Goal: Task Accomplishment & Management: Manage account settings

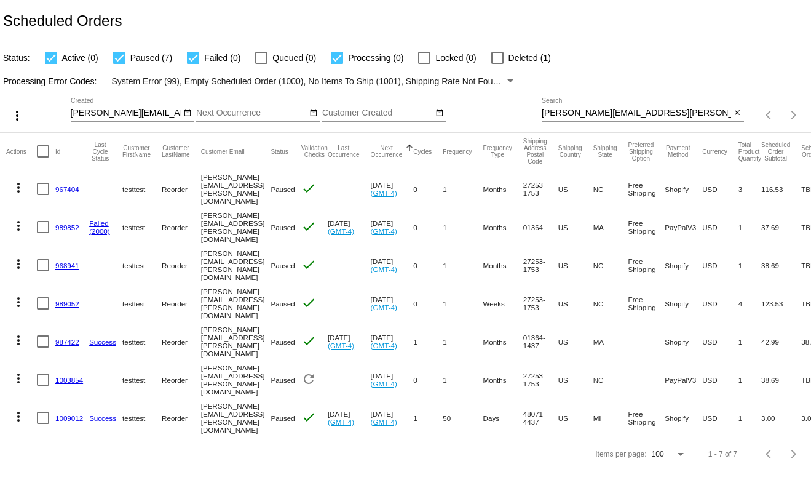
drag, startPoint x: 725, startPoint y: 421, endPoint x: 751, endPoint y: 419, distance: 25.9
click at [751, 419] on mat-row "more_vert 1009012 Success testtest Reorder johnny@kattouf.com Paused check Aug …" at bounding box center [424, 418] width 836 height 38
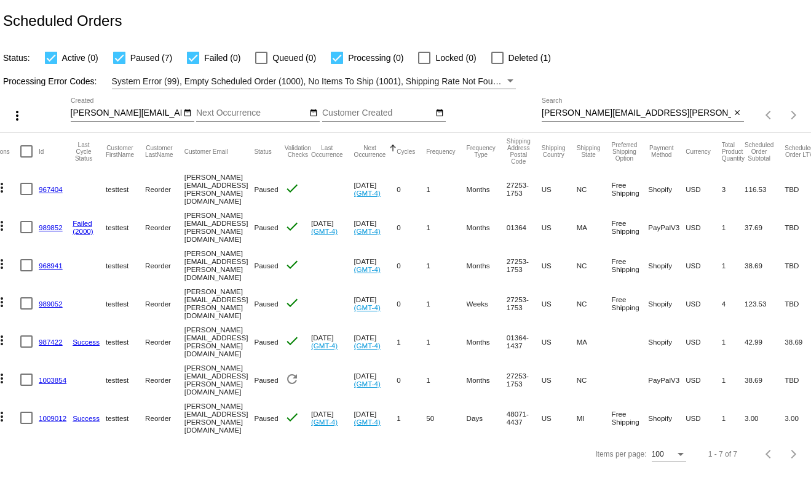
scroll to position [0, 25]
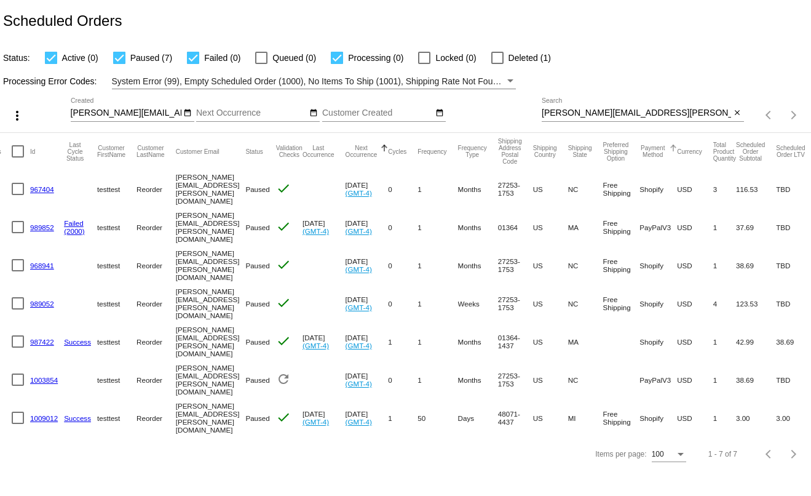
click at [657, 153] on button "Payment Method" at bounding box center [653, 152] width 26 height 14
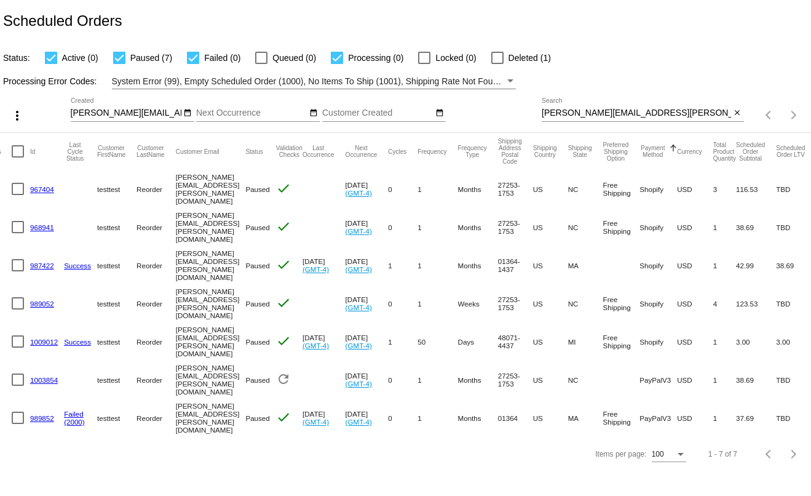
click at [657, 153] on button "Payment Method" at bounding box center [653, 152] width 26 height 14
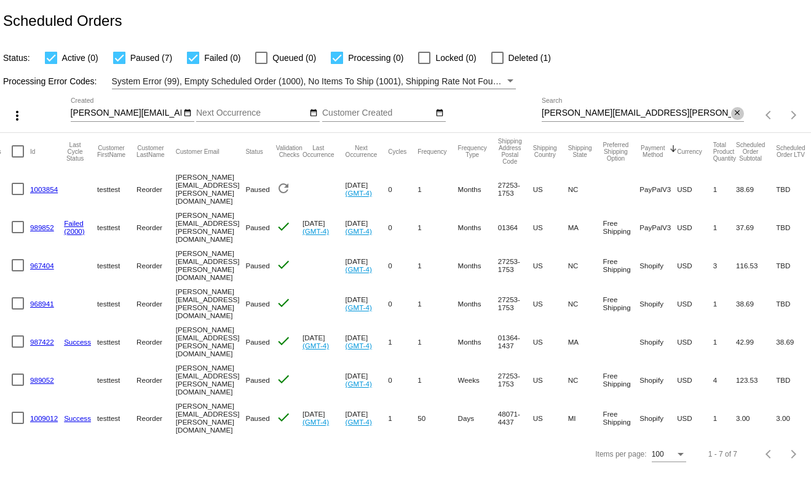
click at [741, 110] on span "close" at bounding box center [737, 113] width 9 height 10
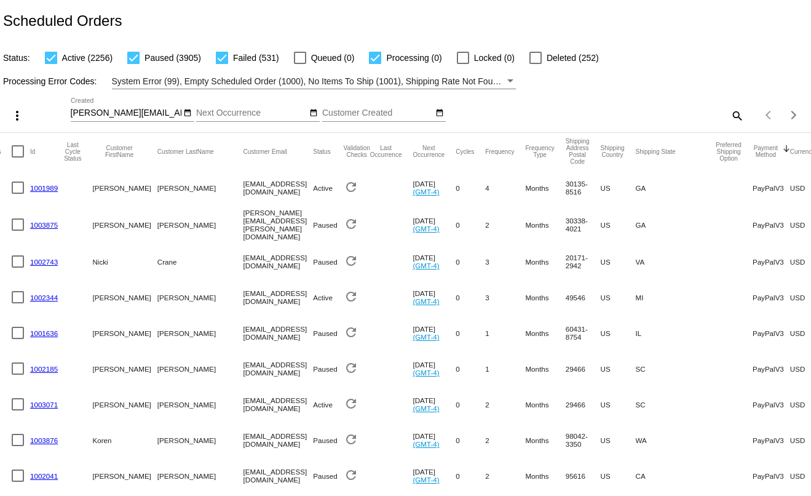
click at [753, 154] on button "Payment Method" at bounding box center [766, 152] width 26 height 14
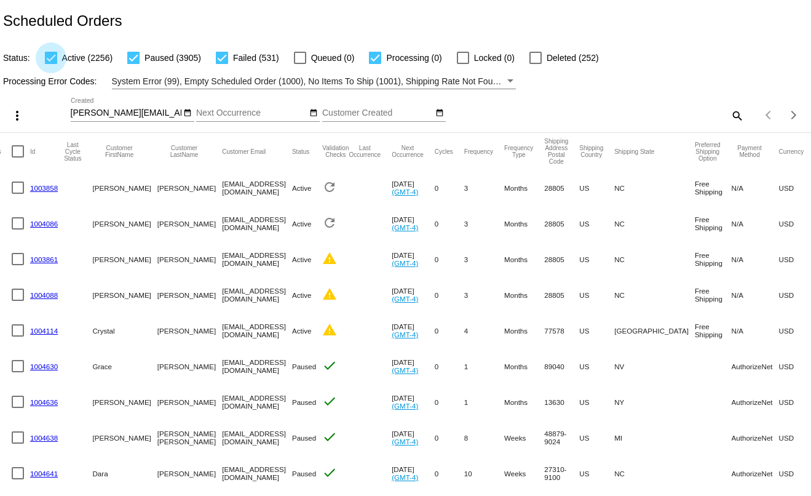
click at [50, 60] on div at bounding box center [51, 58] width 12 height 12
click at [50, 64] on input "Active (2256)" at bounding box center [50, 64] width 1 height 1
checkbox input "false"
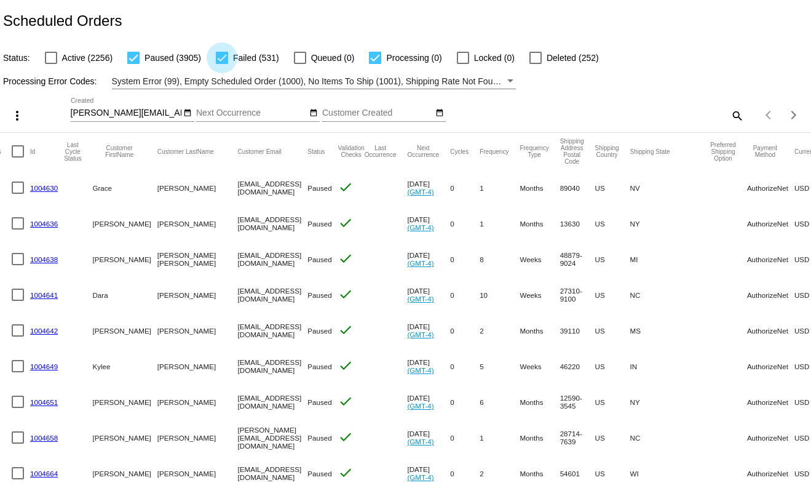
click at [223, 59] on div at bounding box center [222, 58] width 12 height 12
click at [222, 64] on input "Failed (531)" at bounding box center [221, 64] width 1 height 1
checkbox input "false"
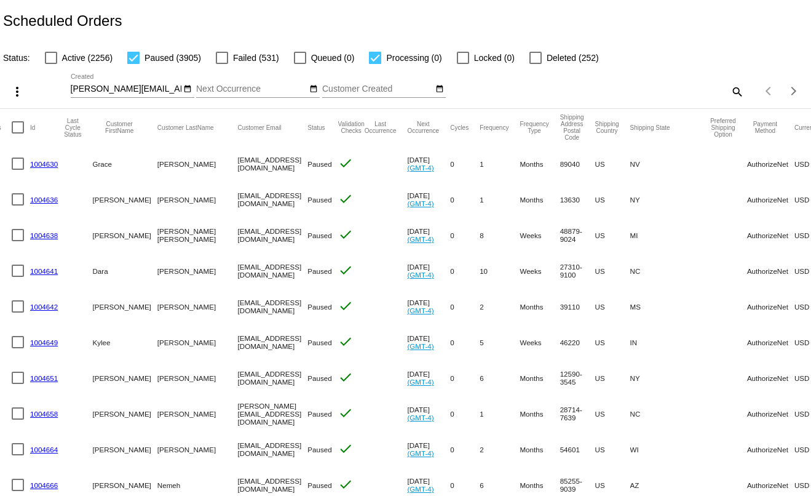
click at [374, 57] on div at bounding box center [375, 58] width 12 height 12
click at [375, 64] on input "Processing (0)" at bounding box center [375, 64] width 1 height 1
checkbox input "false"
click at [710, 137] on button "Preferred Shipping Option" at bounding box center [723, 127] width 26 height 20
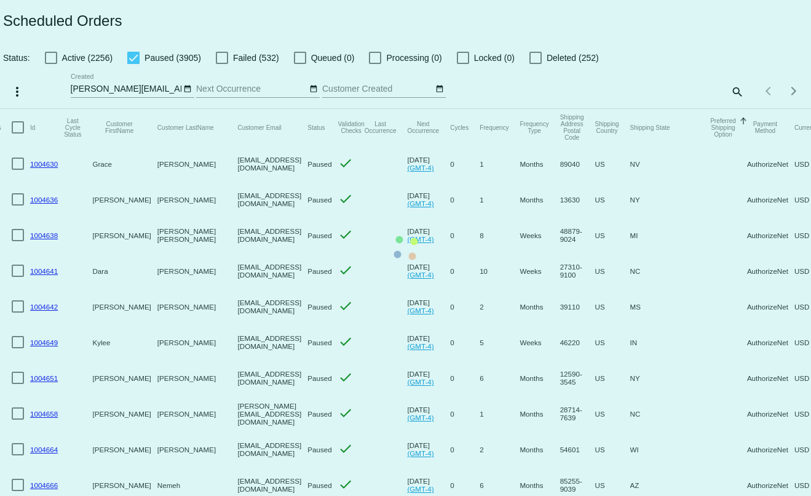
scroll to position [0, 0]
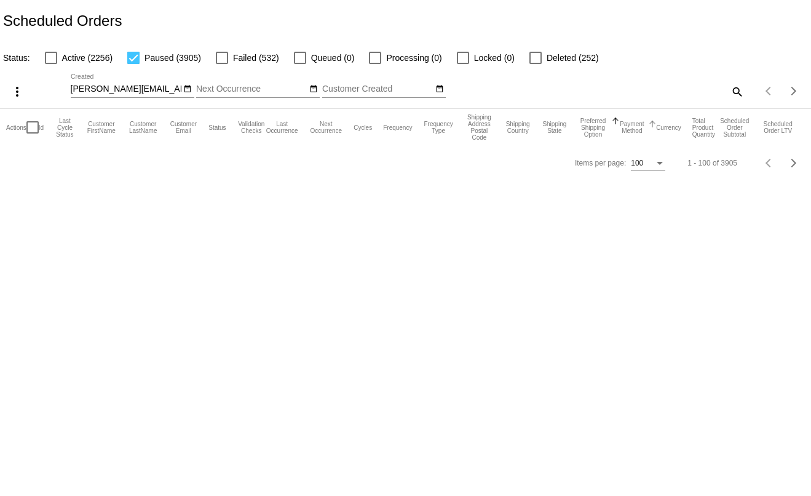
click at [637, 129] on button "Payment Method" at bounding box center [632, 128] width 26 height 14
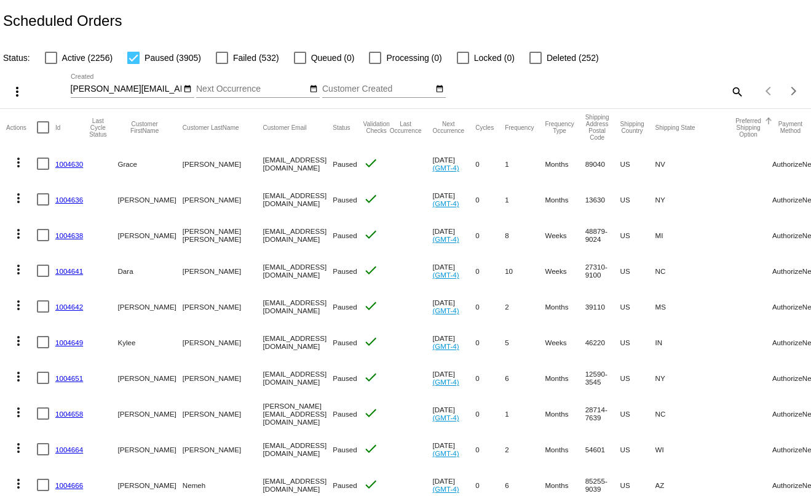
click at [736, 135] on button "Preferred Shipping Option" at bounding box center [749, 127] width 26 height 20
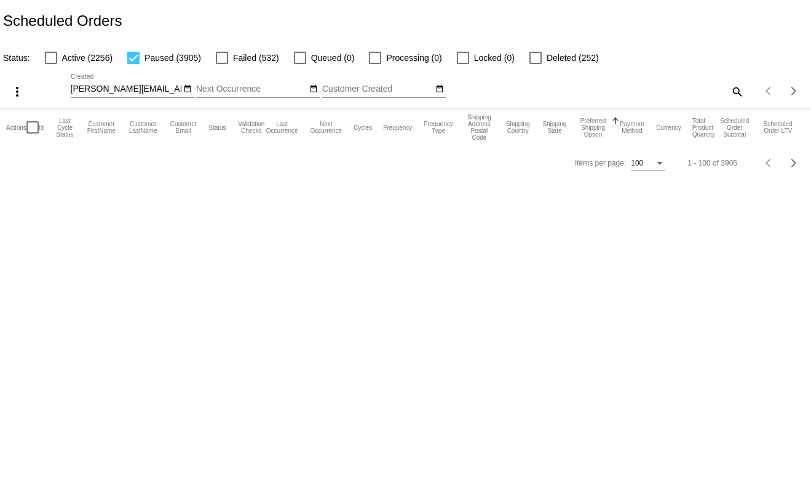
click at [156, 92] on input "t.leclaire@simplekneads.com" at bounding box center [126, 89] width 111 height 10
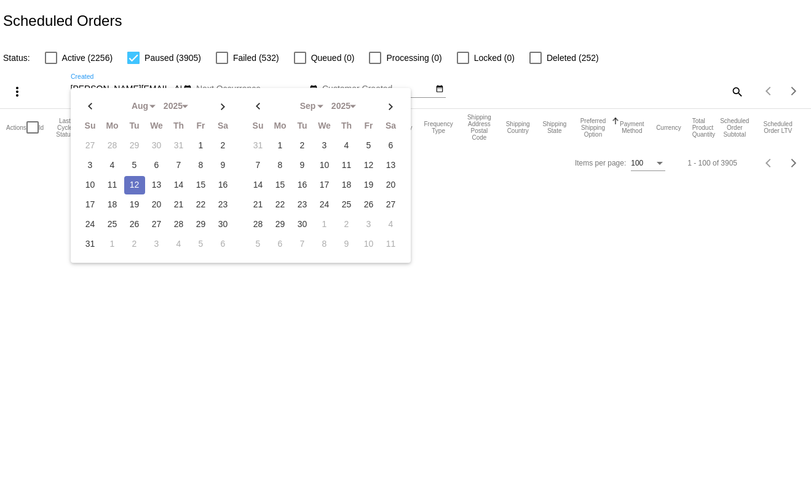
click at [156, 92] on div "Aug Jan Feb Mar Apr Su Mo Tu We Th Fr Sa" at bounding box center [241, 175] width 340 height 175
click at [153, 90] on div "Aug Jan Feb Mar Apr Su Mo Tu We Th Fr Sa" at bounding box center [241, 175] width 340 height 175
click at [141, 87] on input "t.leclaire@simplekneads.com" at bounding box center [126, 89] width 111 height 10
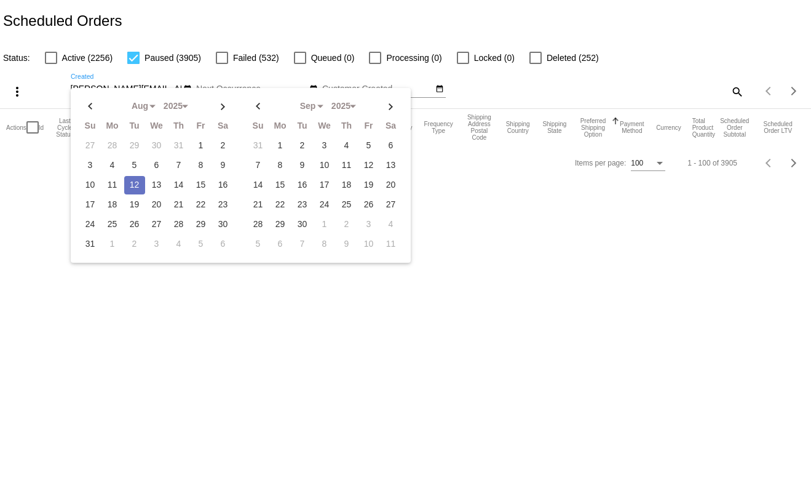
click at [141, 87] on input "t.leclaire@simplekneads.com" at bounding box center [126, 89] width 111 height 10
click at [548, 289] on body "Scheduled Orders Status: Active (2256) Paused (3905) Failed (532) Queued (0) Pr…" at bounding box center [405, 248] width 811 height 496
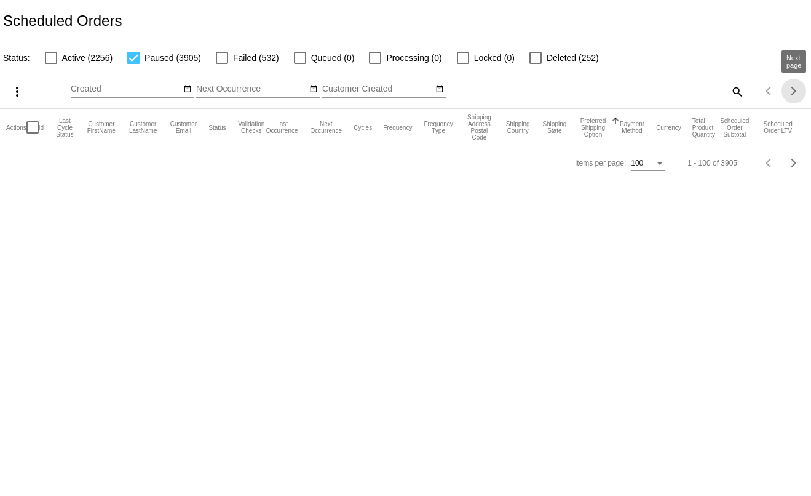
click at [790, 102] on button "Next page" at bounding box center [794, 91] width 25 height 25
drag, startPoint x: 786, startPoint y: 101, endPoint x: 720, endPoint y: 140, distance: 76.9
click at [785, 101] on button "Next page" at bounding box center [794, 91] width 25 height 25
click at [634, 167] on span "100" at bounding box center [629, 163] width 12 height 9
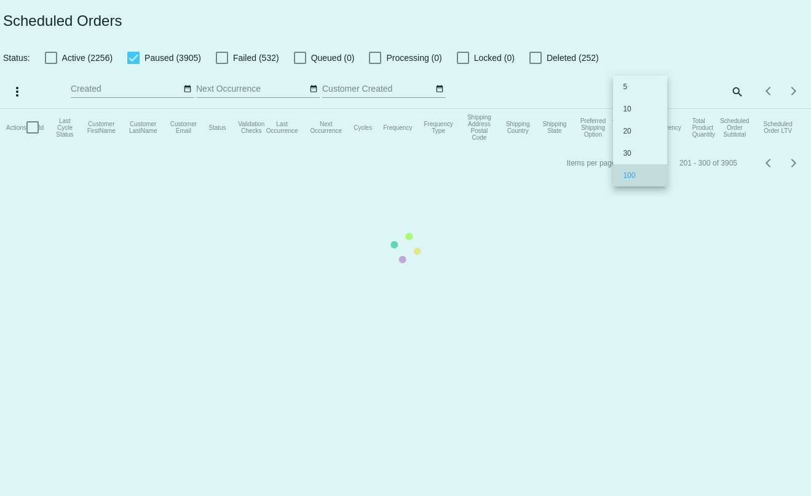
click at [637, 146] on mat-table "Actions Id Last Cycle Status Customer FirstName Customer LastName Customer Emai…" at bounding box center [405, 127] width 811 height 37
click at [689, 109] on mat-table "Actions Id Last Cycle Status Customer FirstName Customer LastName Customer Emai…" at bounding box center [405, 127] width 811 height 37
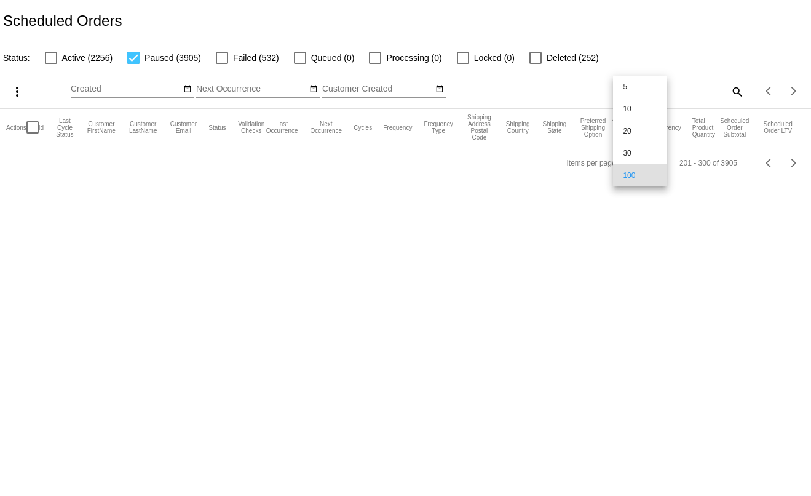
click at [689, 98] on div at bounding box center [405, 248] width 811 height 496
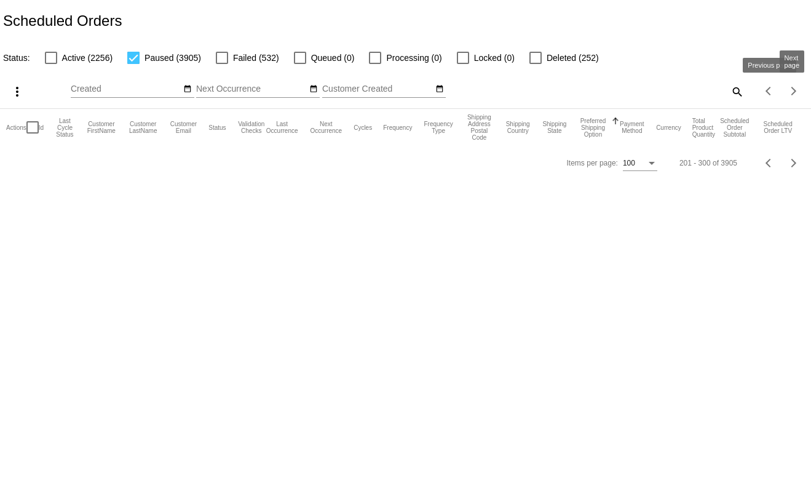
click at [790, 89] on button "Next page" at bounding box center [794, 91] width 25 height 25
click at [791, 90] on div "Next page" at bounding box center [792, 91] width 9 height 9
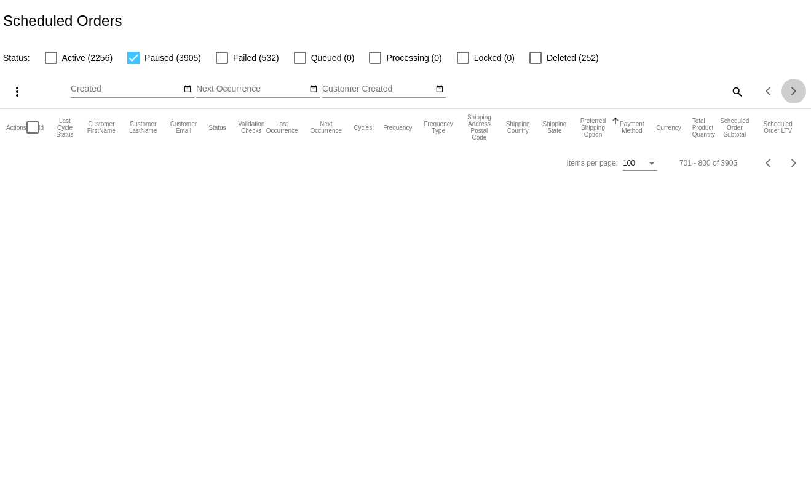
click at [791, 90] on div "Next page" at bounding box center [792, 91] width 9 height 9
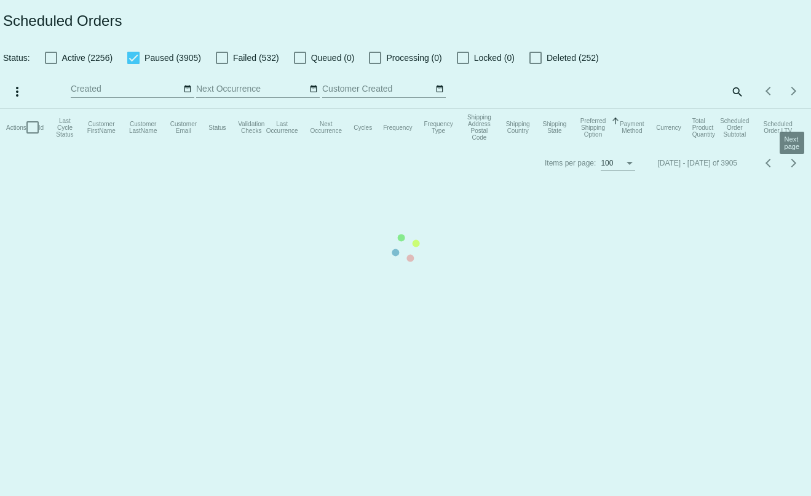
click at [794, 146] on mat-table "Actions Id Last Cycle Status Customer FirstName Customer LastName Customer Emai…" at bounding box center [405, 127] width 811 height 37
click at [795, 146] on mat-table "Actions Id Last Cycle Status Customer FirstName Customer LastName Customer Emai…" at bounding box center [405, 127] width 811 height 37
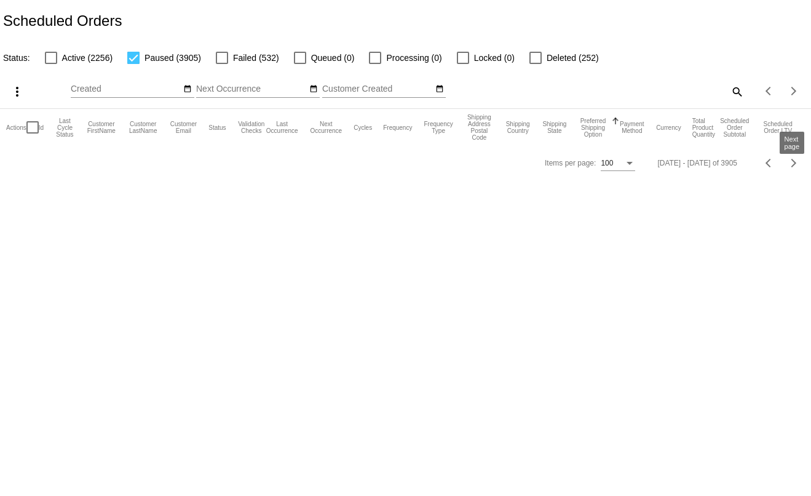
click at [792, 167] on div "Next page" at bounding box center [792, 163] width 9 height 9
click at [793, 167] on div "Next page" at bounding box center [792, 163] width 9 height 9
click at [637, 133] on button "Payment Method" at bounding box center [632, 128] width 26 height 14
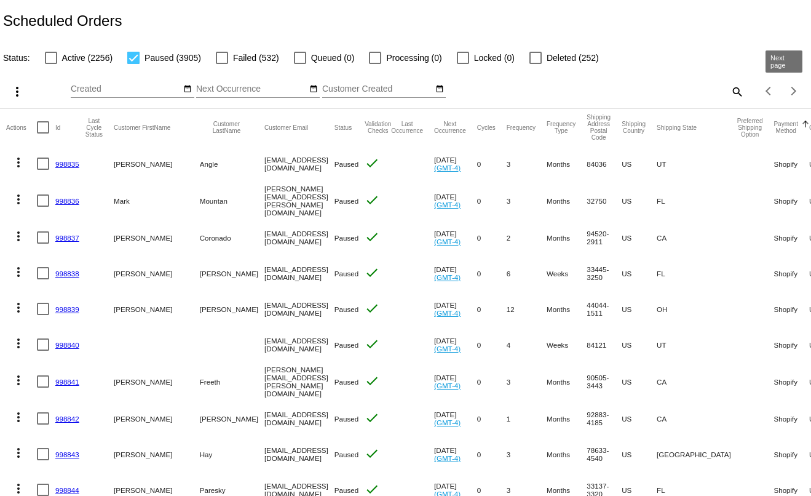
click at [788, 92] on div "Next page" at bounding box center [792, 91] width 9 height 9
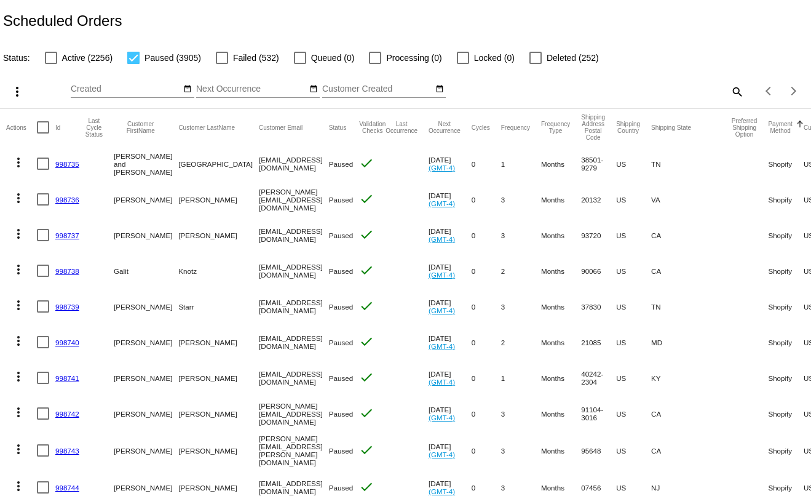
click at [19, 93] on mat-icon "more_vert" at bounding box center [17, 91] width 15 height 15
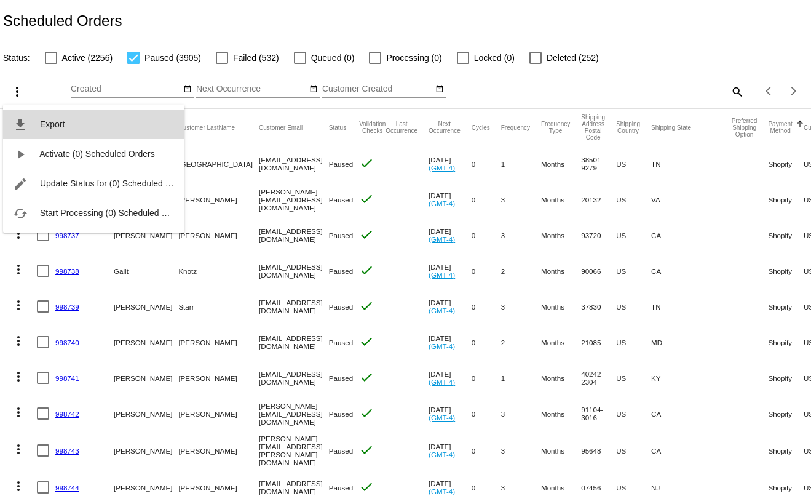
click at [47, 124] on span "Export" at bounding box center [52, 124] width 25 height 10
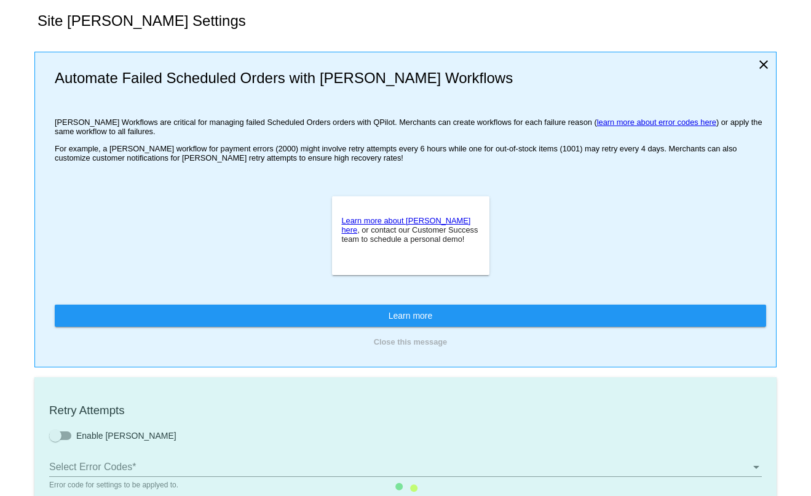
type input "If no changes are made, we will automatically retry processing your {{Scheduled…"
type input "If no changes are made, we will automatically {{DunningAction}} your {{Schedule…"
type input "Your {{ScheduledOrder}} was {{DunningAction}}."
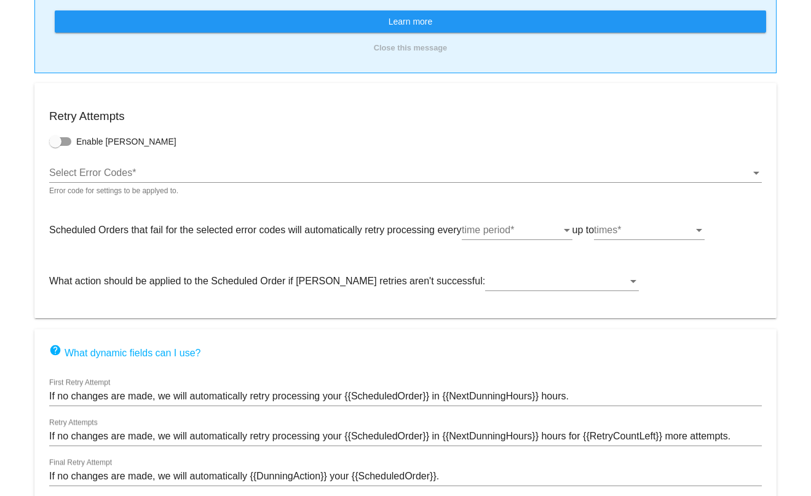
scroll to position [308, 0]
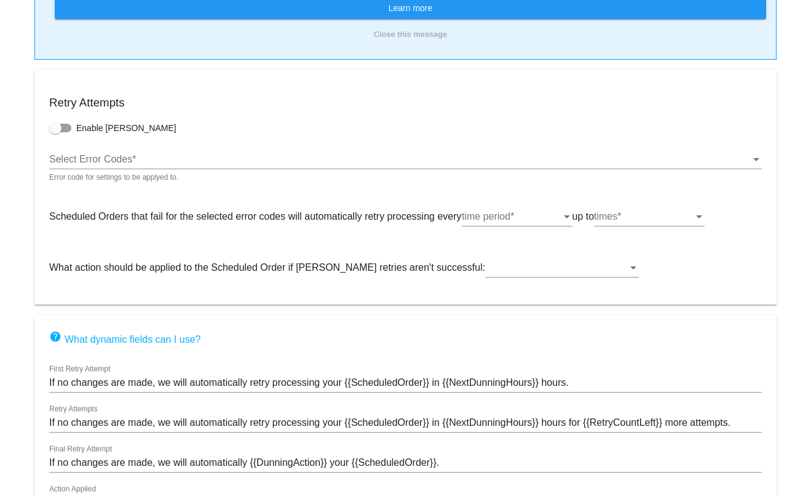
click at [204, 166] on div "Select Error Codes Select Error Codes *" at bounding box center [405, 155] width 713 height 28
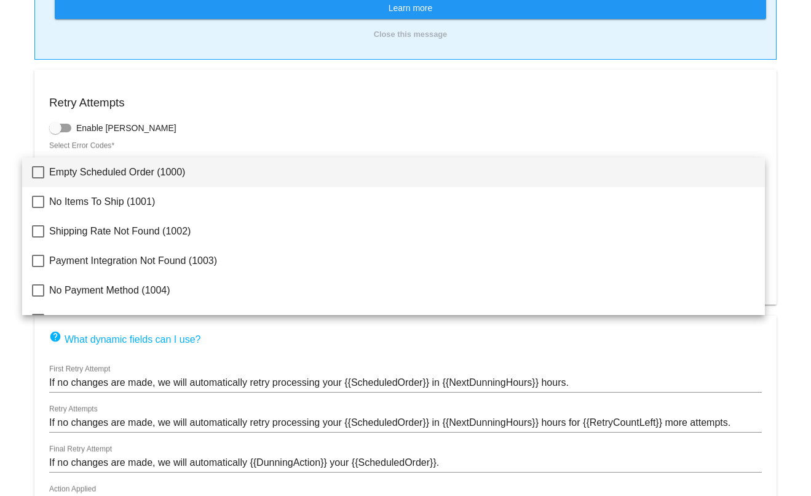
click at [212, 119] on div at bounding box center [405, 248] width 811 height 496
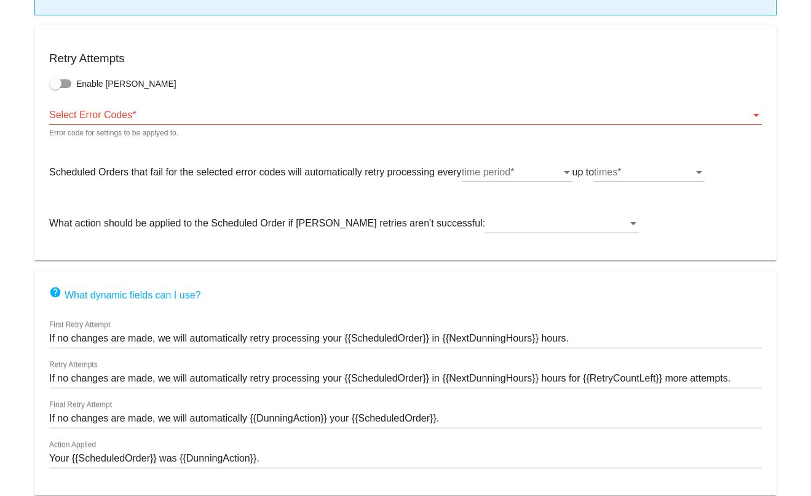
scroll to position [405, 0]
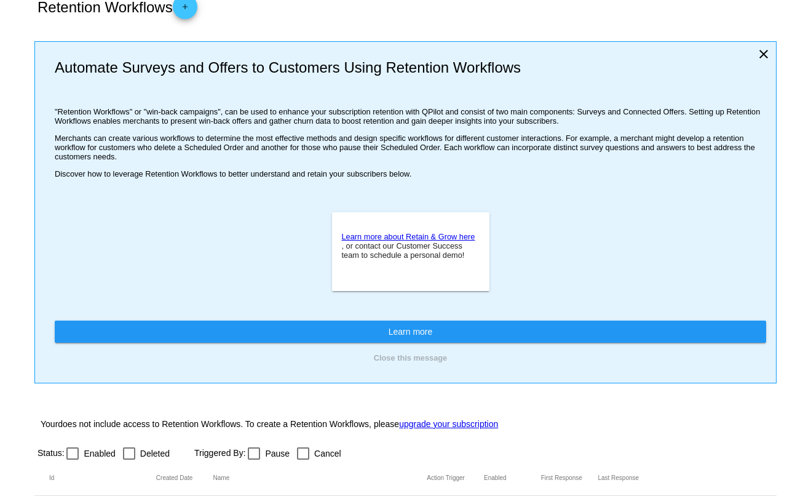
scroll to position [30, 0]
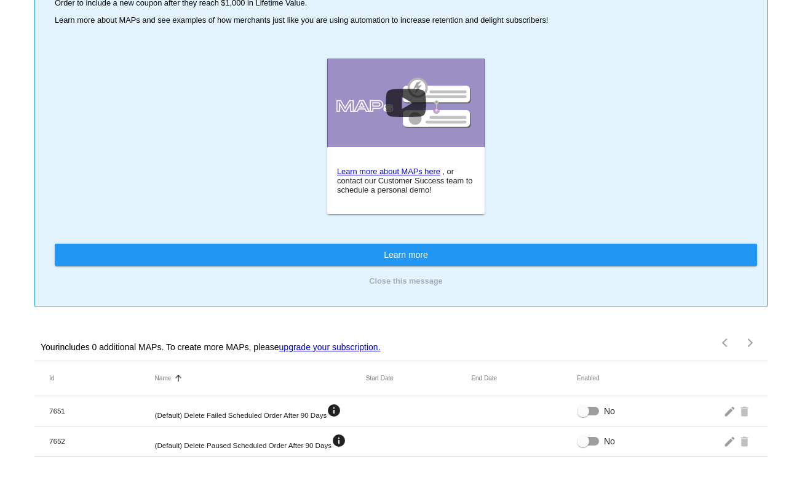
scroll to position [52, 0]
